Goal: Complete application form

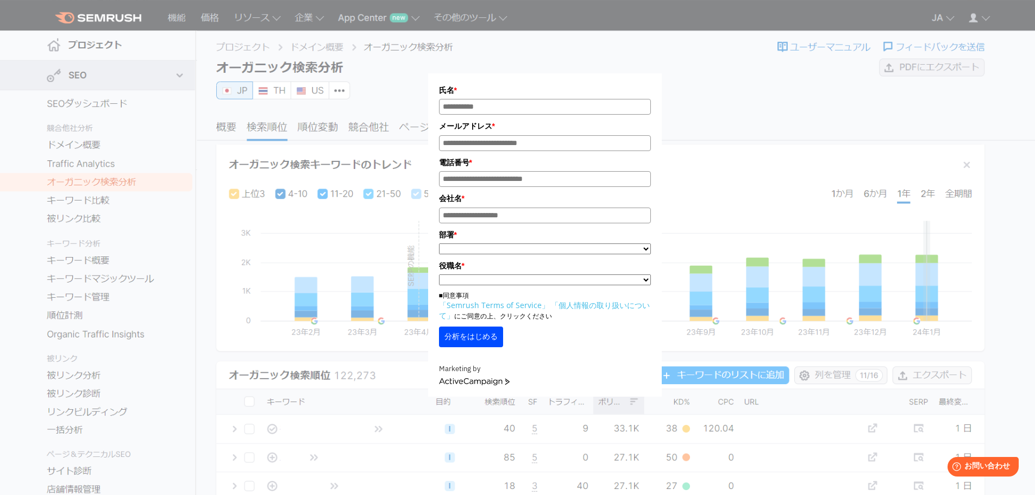
click at [487, 112] on input "氏名*" at bounding box center [545, 107] width 212 height 16
click at [759, 124] on div "氏名 * メールアドレス * 電話番号 * 会社名 * *" at bounding box center [544, 205] width 543 height 383
click at [707, 116] on div "氏名 * メールアドレス * 電話番号 * 会社名 * *" at bounding box center [544, 205] width 543 height 383
